Goal: Use online tool/utility: Use online tool/utility

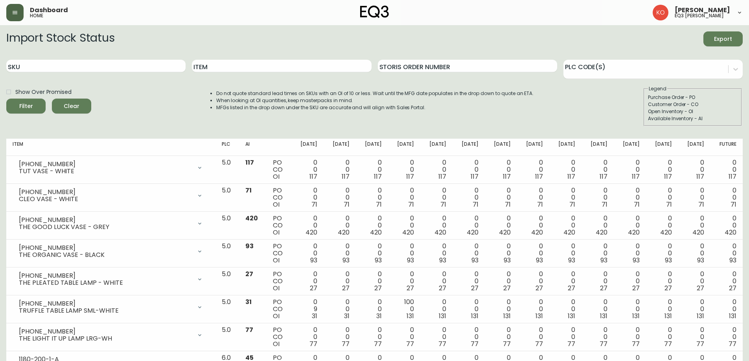
click at [15, 19] on button "button" at bounding box center [14, 12] width 17 height 17
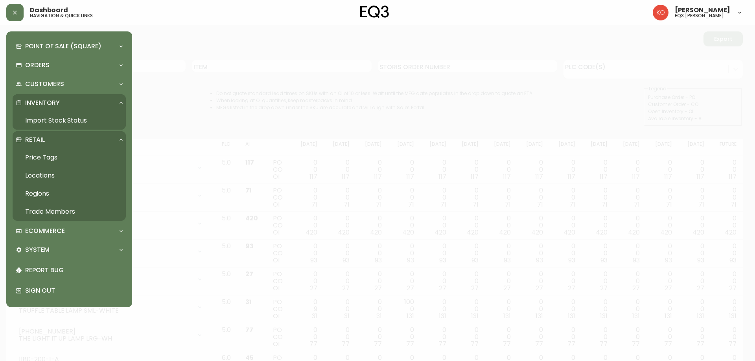
click at [59, 159] on link "Price Tags" at bounding box center [69, 158] width 113 height 18
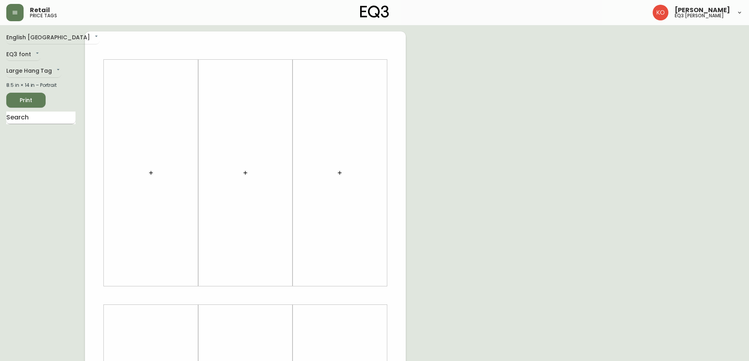
click at [46, 114] on input "text" at bounding box center [40, 118] width 69 height 13
click at [18, 110] on div "English Canada en_CA EQ3 font EQ3 Large Hang Tag large 8.5 in × 14 in – Portrai…" at bounding box center [45, 295] width 79 height 528
click at [22, 118] on input "OSCAR" at bounding box center [40, 118] width 69 height 13
type input "OSKAR"
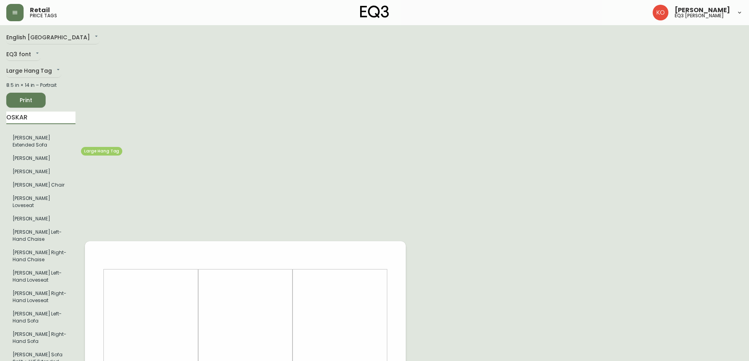
click at [37, 154] on li "[PERSON_NAME]" at bounding box center [40, 158] width 69 height 13
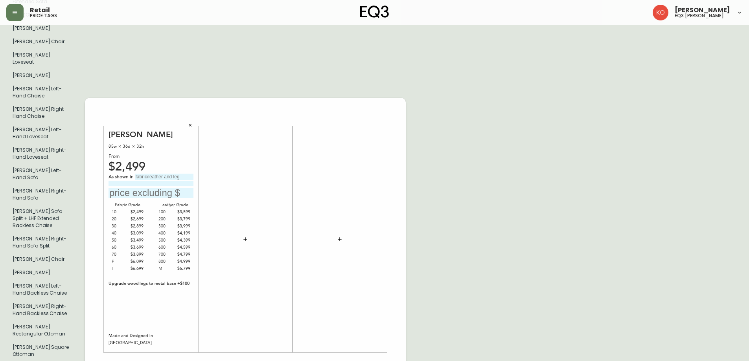
scroll to position [157, 0]
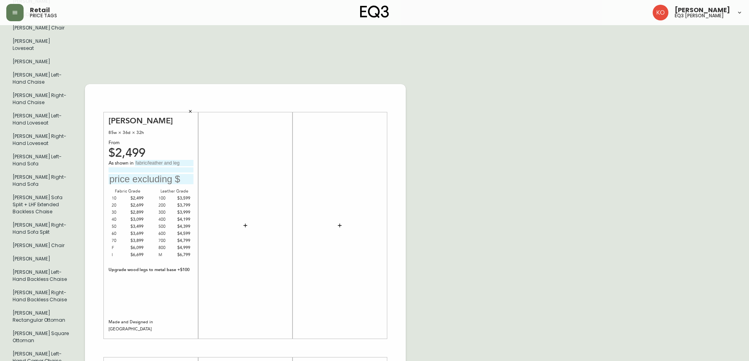
click at [150, 174] on input "text" at bounding box center [151, 179] width 85 height 11
type input "$2899"
click at [169, 160] on input "text" at bounding box center [164, 163] width 59 height 6
type input "[PERSON_NAME]"
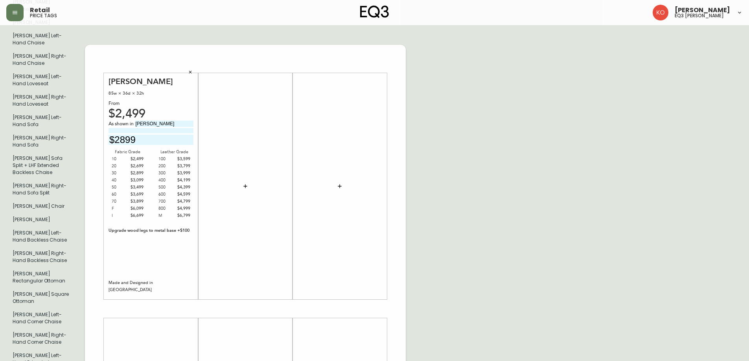
click at [500, 117] on div "English Canada en_CA EQ3 font EQ3 Large Hang Tag large 8.5 in × 14 in – Portrai…" at bounding box center [374, 309] width 736 height 948
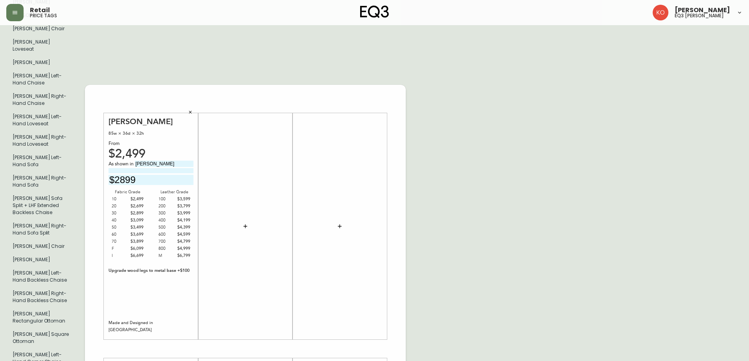
scroll to position [157, 0]
click at [172, 174] on input "$2899" at bounding box center [151, 179] width 85 height 11
click at [498, 162] on div "English Canada en_CA EQ3 font EQ3 Large Hang Tag large 8.5 in × 14 in – Portrai…" at bounding box center [374, 348] width 736 height 948
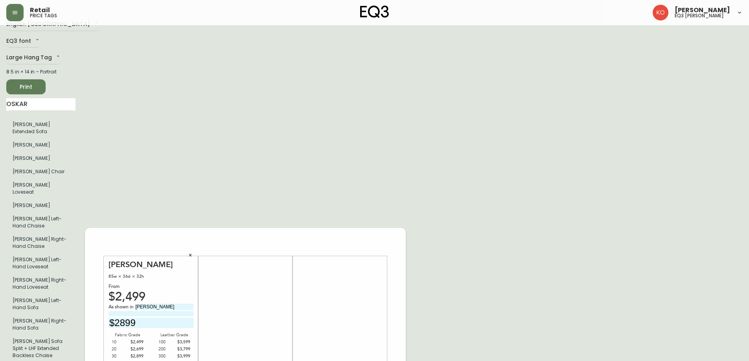
scroll to position [0, 0]
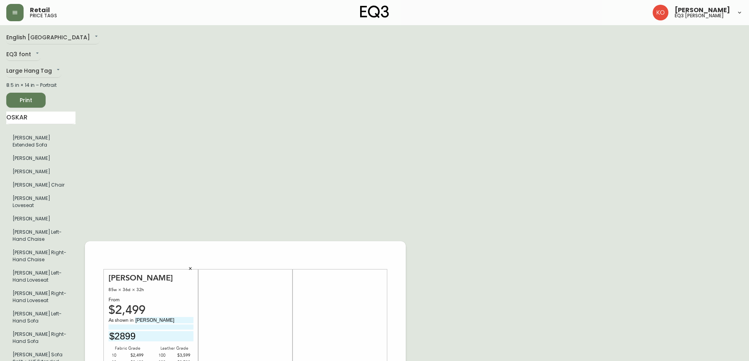
drag, startPoint x: 307, startPoint y: 219, endPoint x: 170, endPoint y: 135, distance: 160.6
click at [37, 100] on span "Print" at bounding box center [26, 101] width 27 height 10
click at [20, 105] on span "Print" at bounding box center [26, 101] width 27 height 10
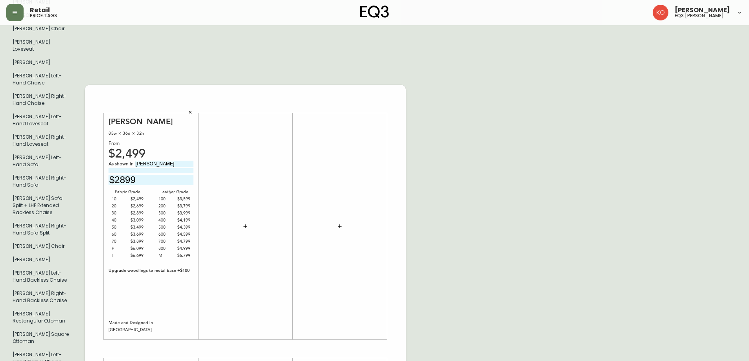
scroll to position [157, 0]
click at [188, 105] on button "button" at bounding box center [190, 111] width 12 height 12
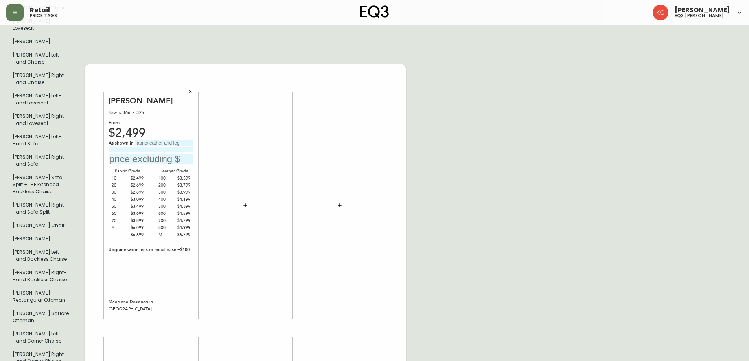
scroll to position [197, 0]
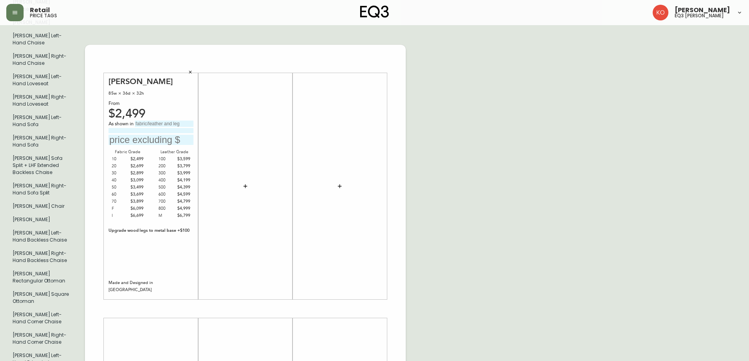
click at [157, 135] on input "text" at bounding box center [151, 140] width 85 height 11
type input "$2899"
click at [164, 121] on input "text" at bounding box center [164, 124] width 59 height 6
type input "[PERSON_NAME]"
click at [236, 212] on div at bounding box center [245, 186] width 85 height 219
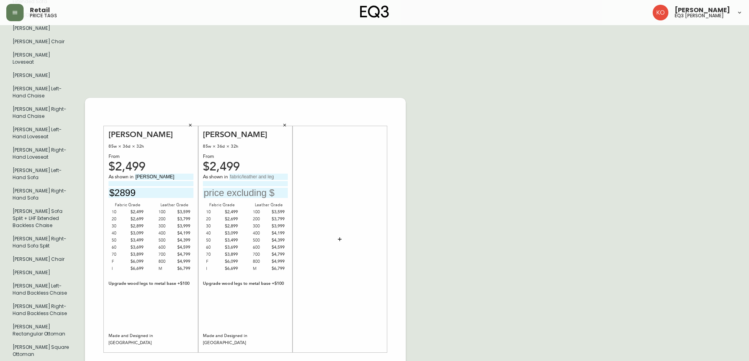
scroll to position [157, 0]
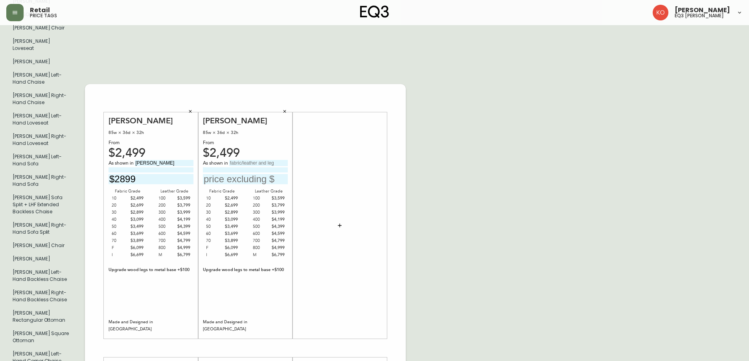
click at [238, 174] on input "text" at bounding box center [245, 179] width 85 height 11
type input "$2899"
click at [271, 160] on input "text" at bounding box center [258, 163] width 59 height 6
type input "[PERSON_NAME]"
click at [453, 243] on div "English Canada en_CA EQ3 font EQ3 Large Hang Tag large 8.5 in × 14 in – Portrai…" at bounding box center [374, 348] width 736 height 948
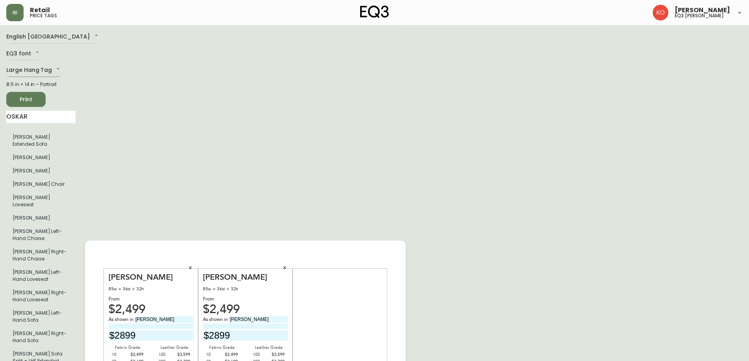
scroll to position [0, 0]
click at [33, 99] on span "Print" at bounding box center [26, 101] width 27 height 10
click at [42, 95] on button "Print" at bounding box center [25, 100] width 39 height 15
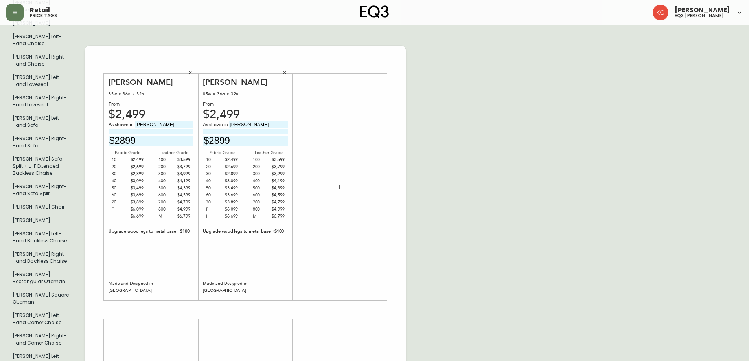
scroll to position [197, 0]
